Goal: Register for event/course

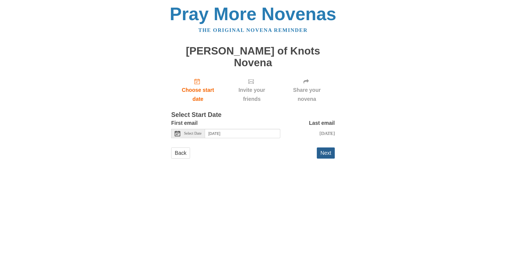
click at [324, 148] on button "Next" at bounding box center [326, 153] width 18 height 11
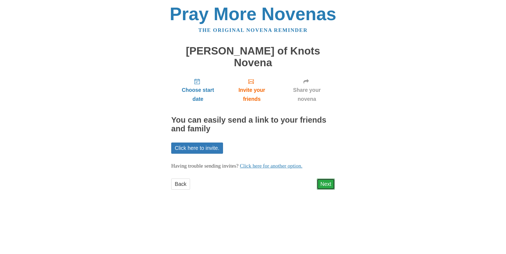
click at [328, 179] on link "Next" at bounding box center [326, 184] width 18 height 11
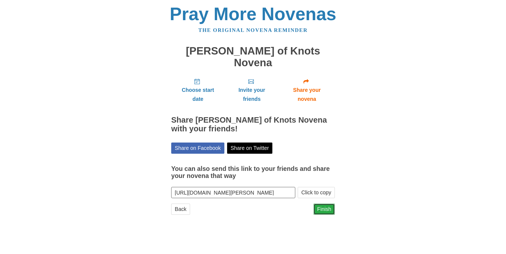
click at [323, 204] on link "Finish" at bounding box center [324, 209] width 21 height 11
